Goal: Task Accomplishment & Management: Manage account settings

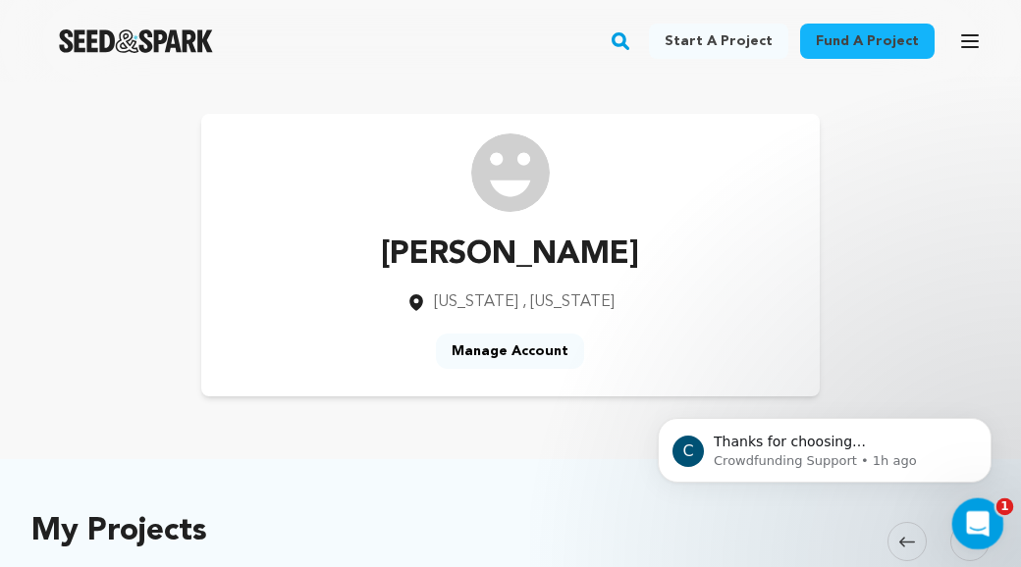
click at [982, 518] on icon "Open Intercom Messenger" at bounding box center [975, 522] width 32 height 32
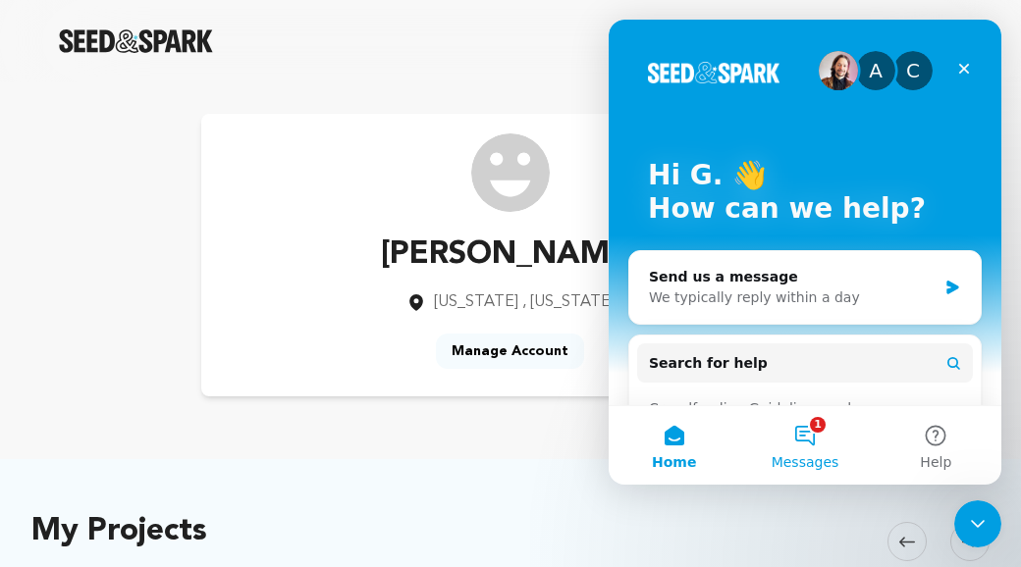
click at [810, 433] on button "1 Messages" at bounding box center [804, 445] width 131 height 79
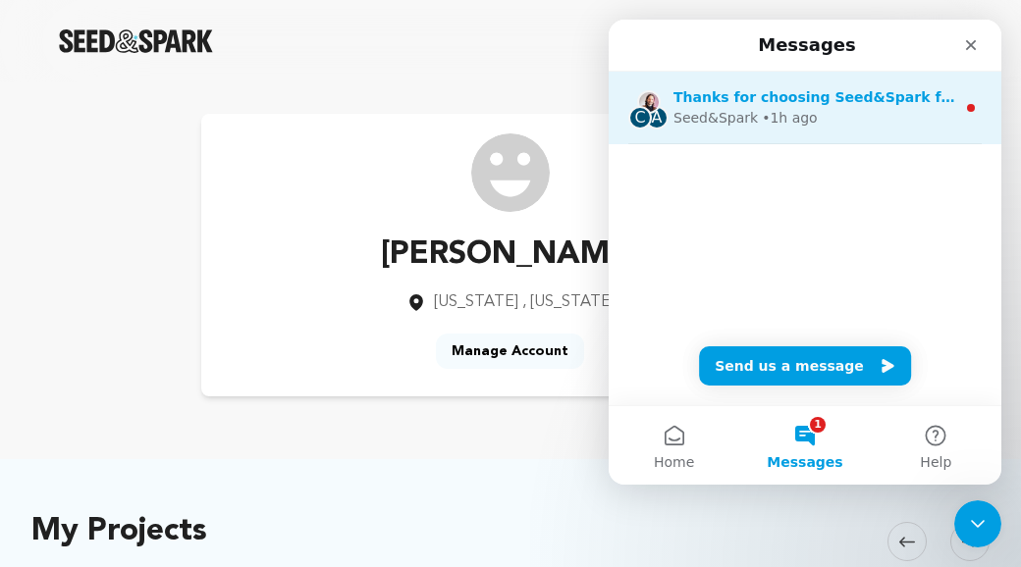
click at [902, 110] on div "Seed&Spark • 1h ago" at bounding box center [814, 118] width 282 height 21
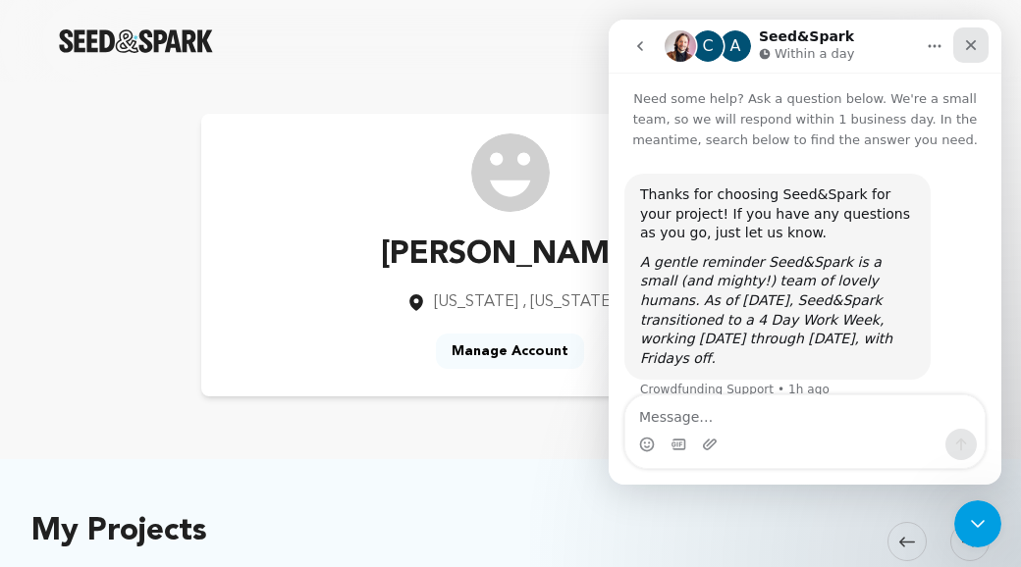
click at [968, 44] on icon "Close" at bounding box center [971, 45] width 16 height 16
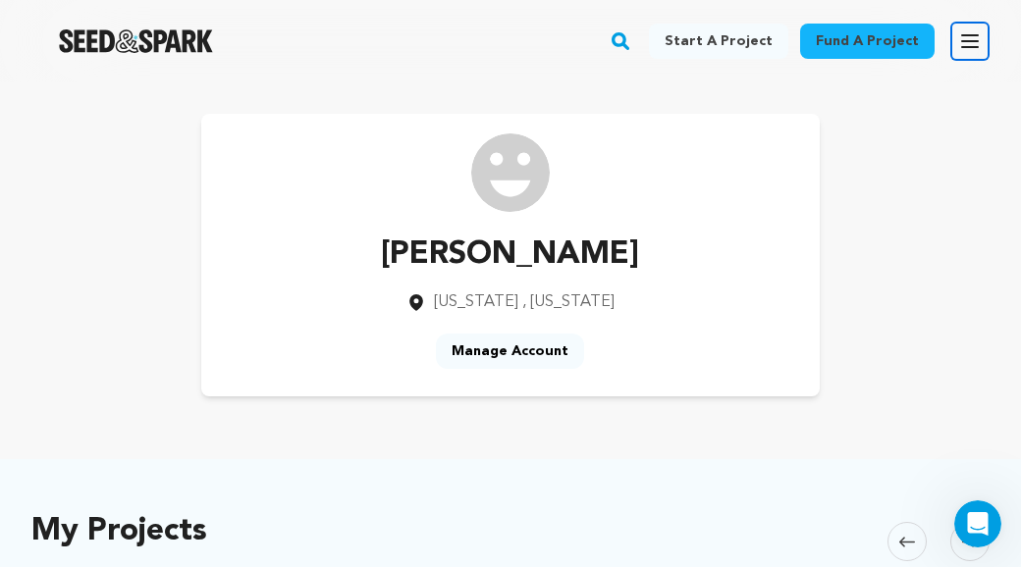
click at [972, 43] on icon "button" at bounding box center [970, 41] width 24 height 24
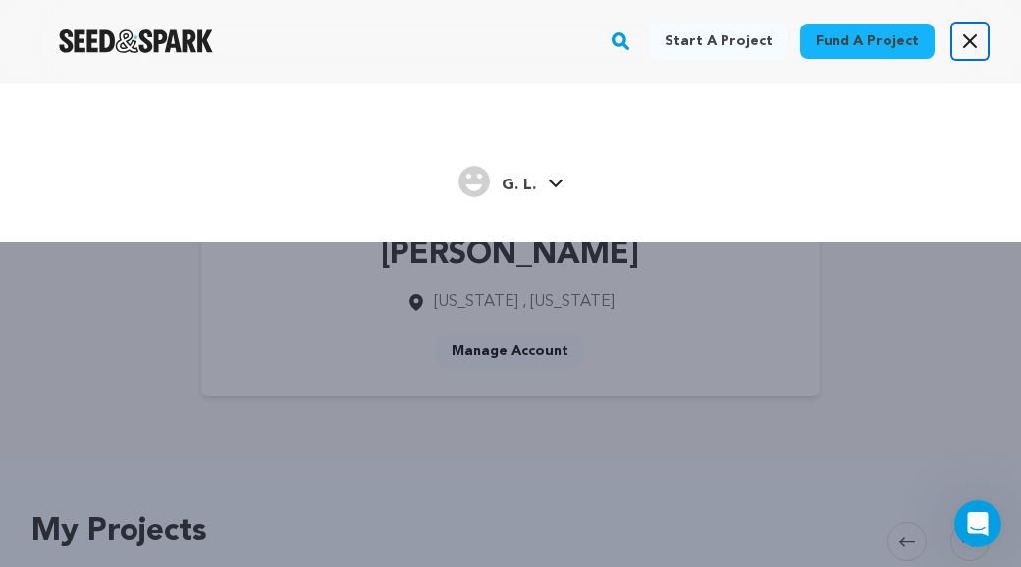
click at [971, 41] on icon "button" at bounding box center [970, 41] width 12 height 12
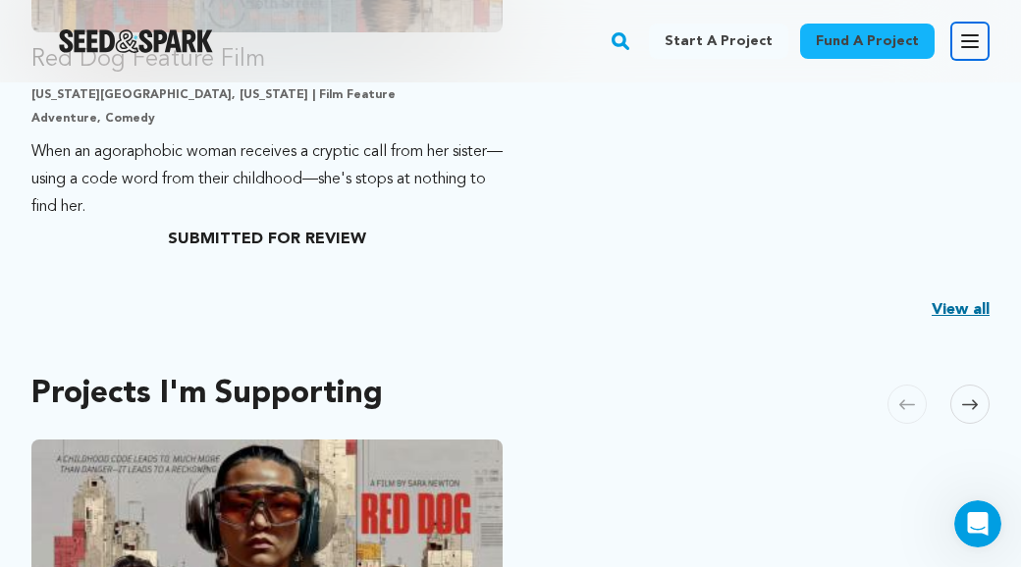
scroll to position [810, 0]
click at [959, 312] on link "View all" at bounding box center [961, 309] width 58 height 24
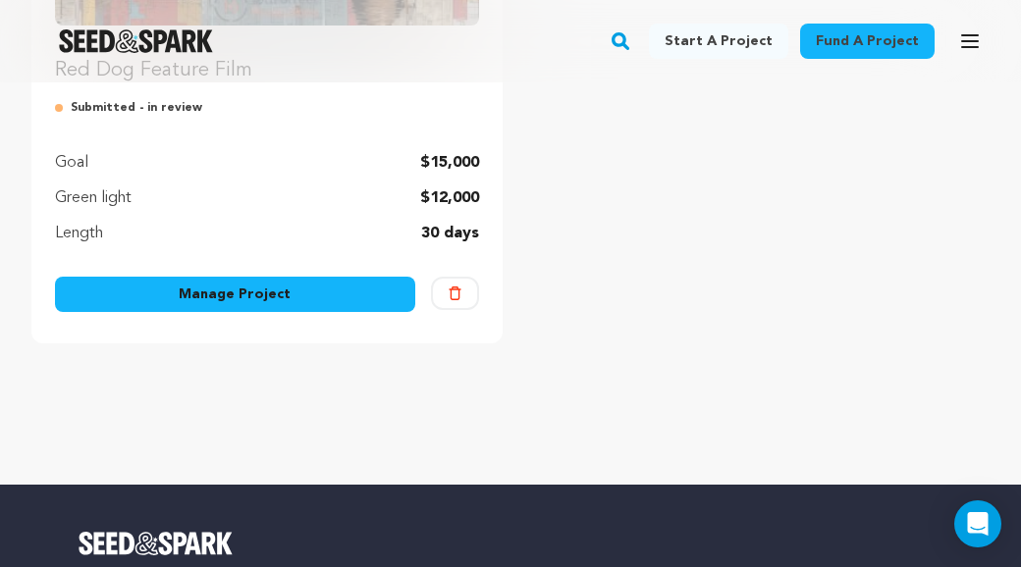
scroll to position [657, 0]
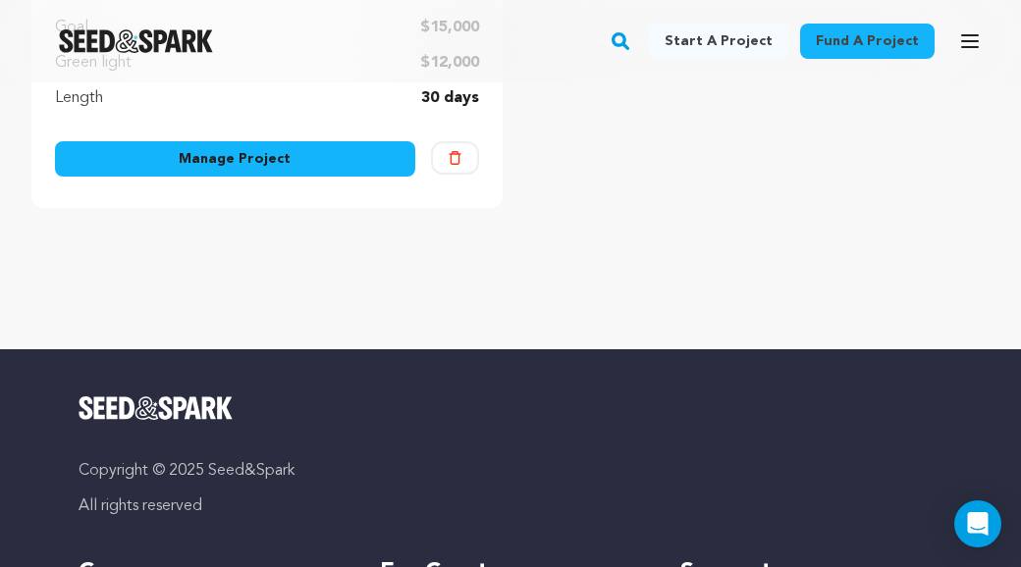
click at [371, 160] on link "Manage Project" at bounding box center [235, 158] width 360 height 35
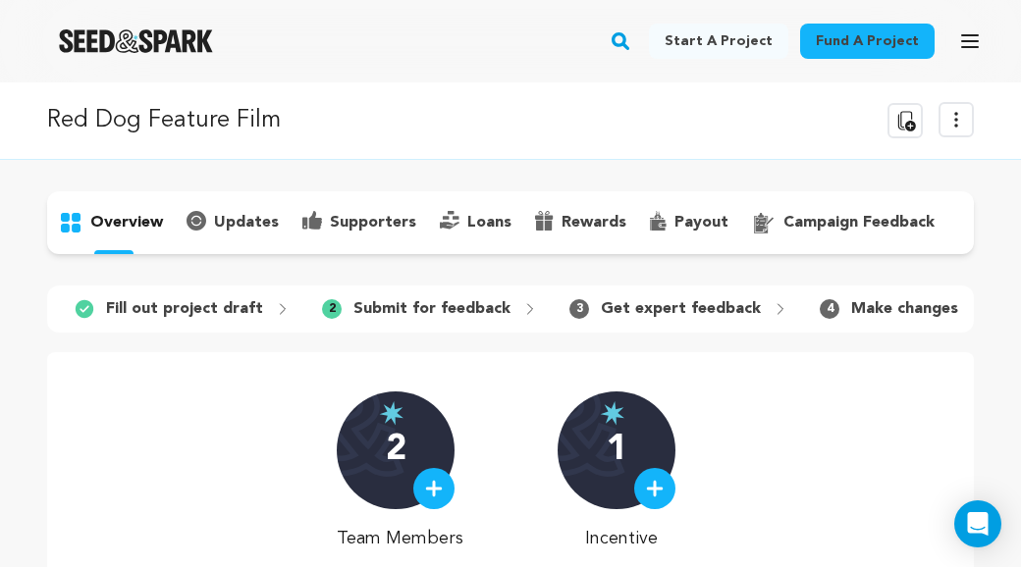
click at [836, 226] on p "campaign feedback" at bounding box center [858, 223] width 151 height 24
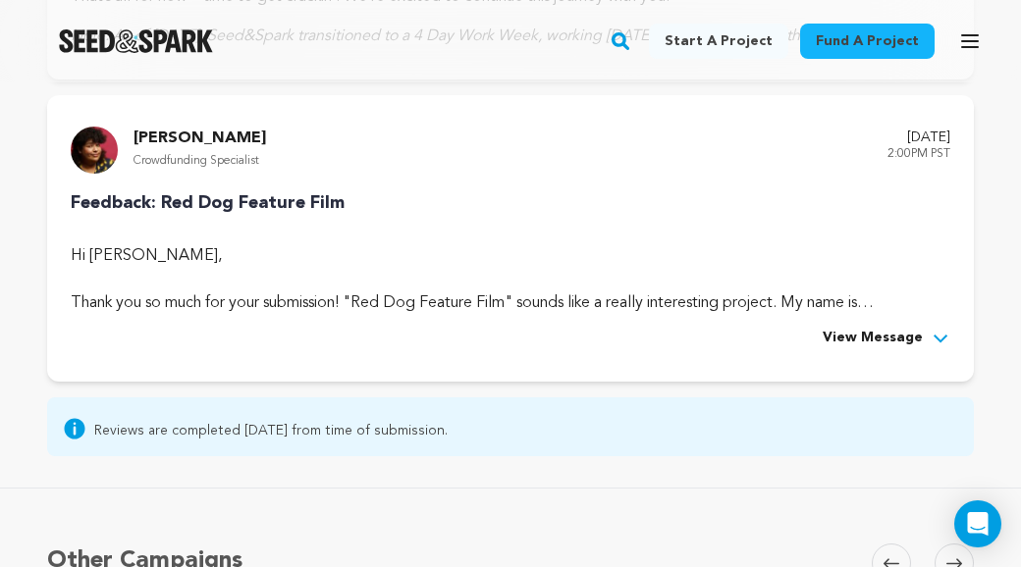
scroll to position [1124, 0]
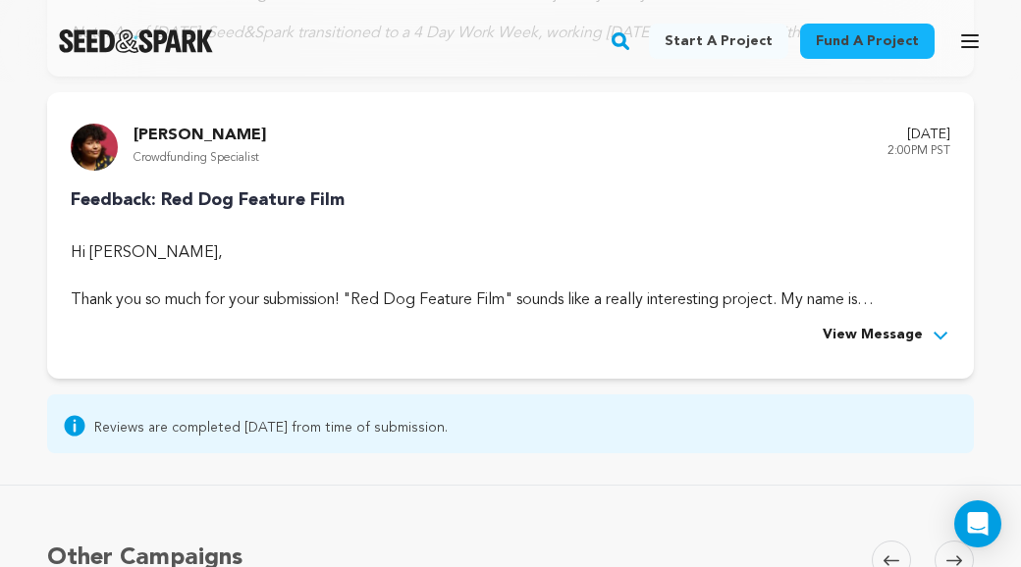
click at [845, 348] on span "View Message" at bounding box center [873, 336] width 100 height 24
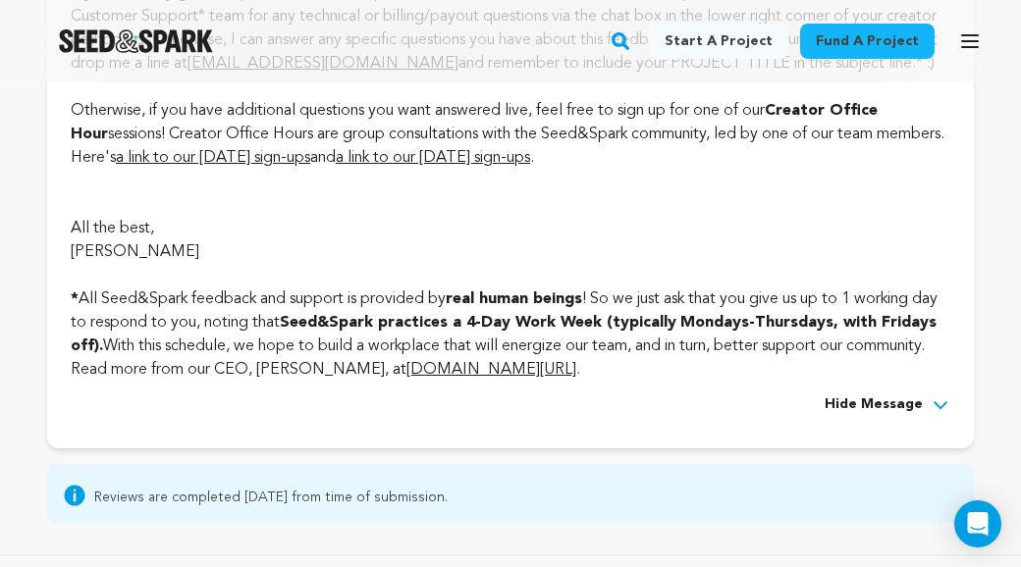
scroll to position [7428, 0]
